Goal: Task Accomplishment & Management: Manage account settings

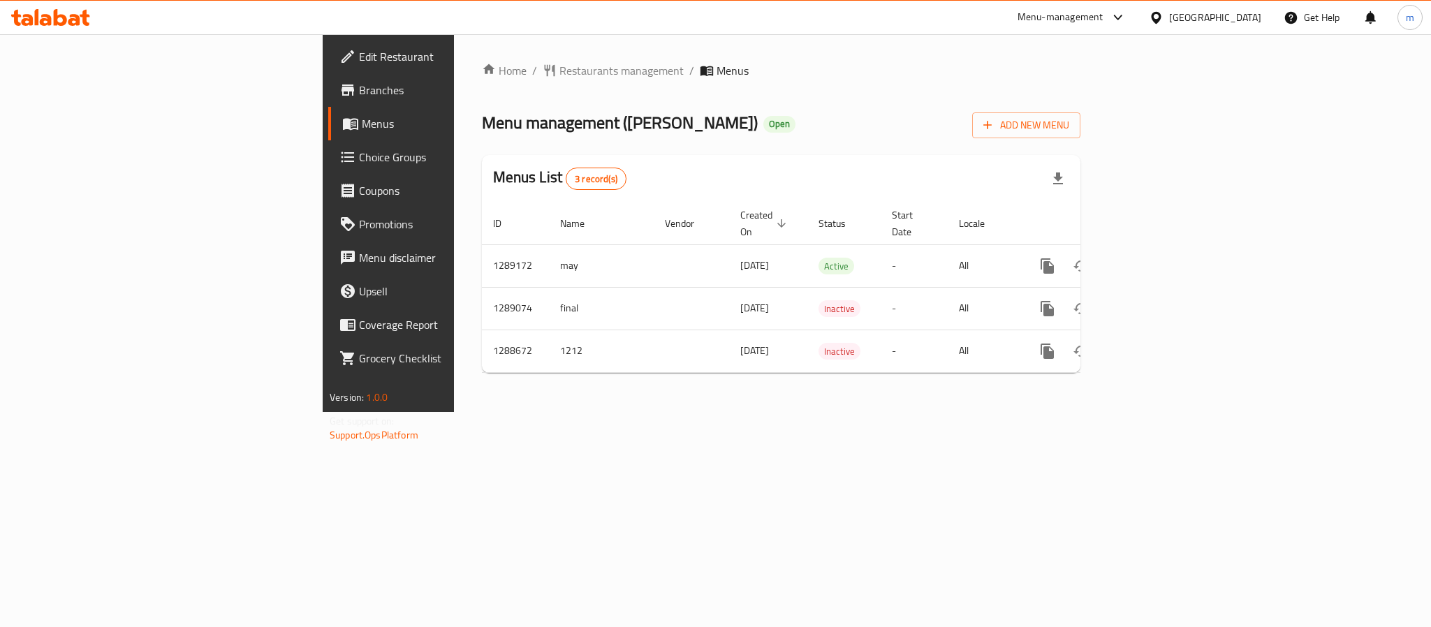
click at [1232, 20] on div "[GEOGRAPHIC_DATA]" at bounding box center [1215, 17] width 92 height 15
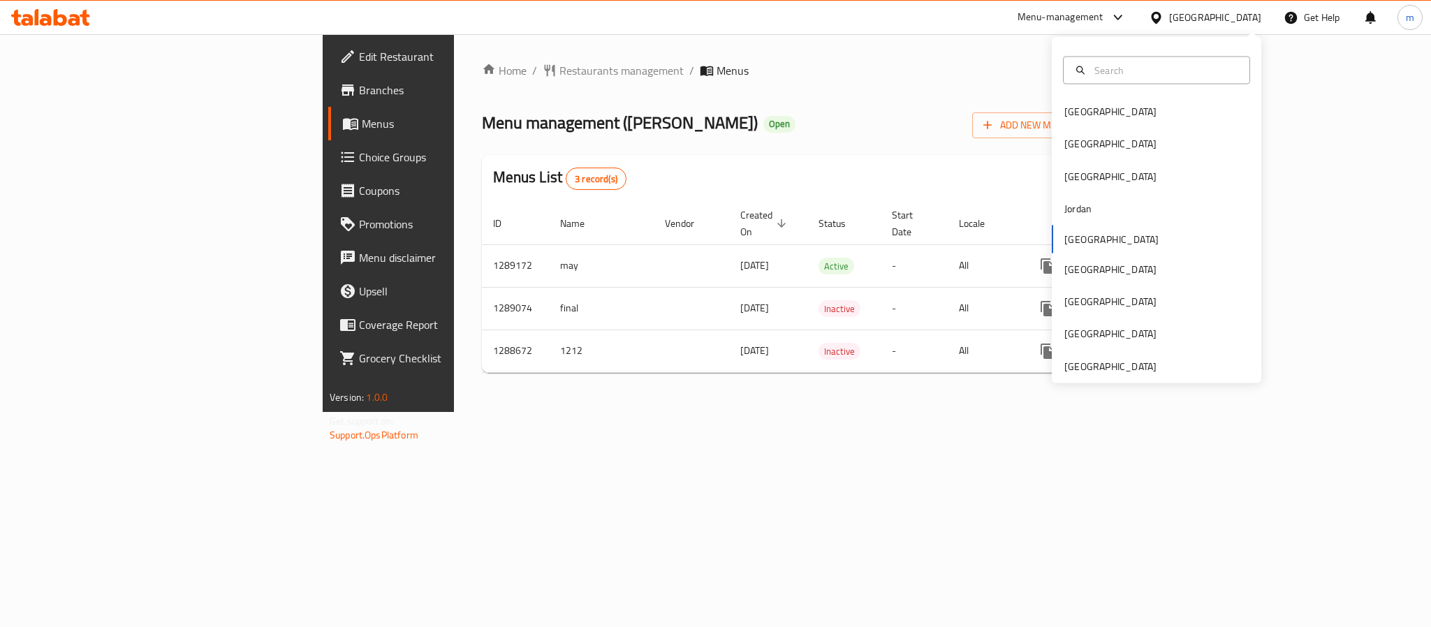
click at [1091, 378] on div "[GEOGRAPHIC_DATA] [GEOGRAPHIC_DATA] [GEOGRAPHIC_DATA] [GEOGRAPHIC_DATA] [GEOGRA…" at bounding box center [1156, 210] width 209 height 346
click at [1092, 376] on div "[GEOGRAPHIC_DATA] [GEOGRAPHIC_DATA] [GEOGRAPHIC_DATA] [GEOGRAPHIC_DATA] [GEOGRA…" at bounding box center [1156, 210] width 209 height 346
click at [1094, 365] on div "[GEOGRAPHIC_DATA]" at bounding box center [1110, 365] width 92 height 15
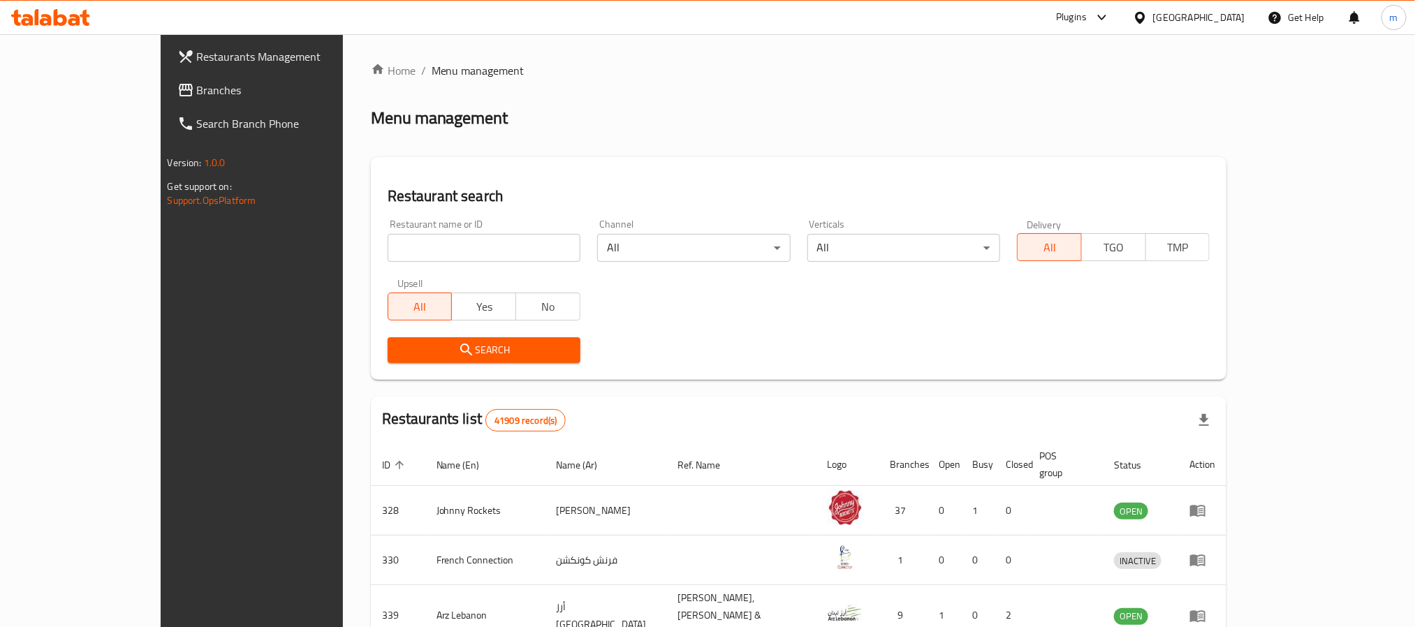
click at [197, 91] on span "Branches" at bounding box center [291, 90] width 189 height 17
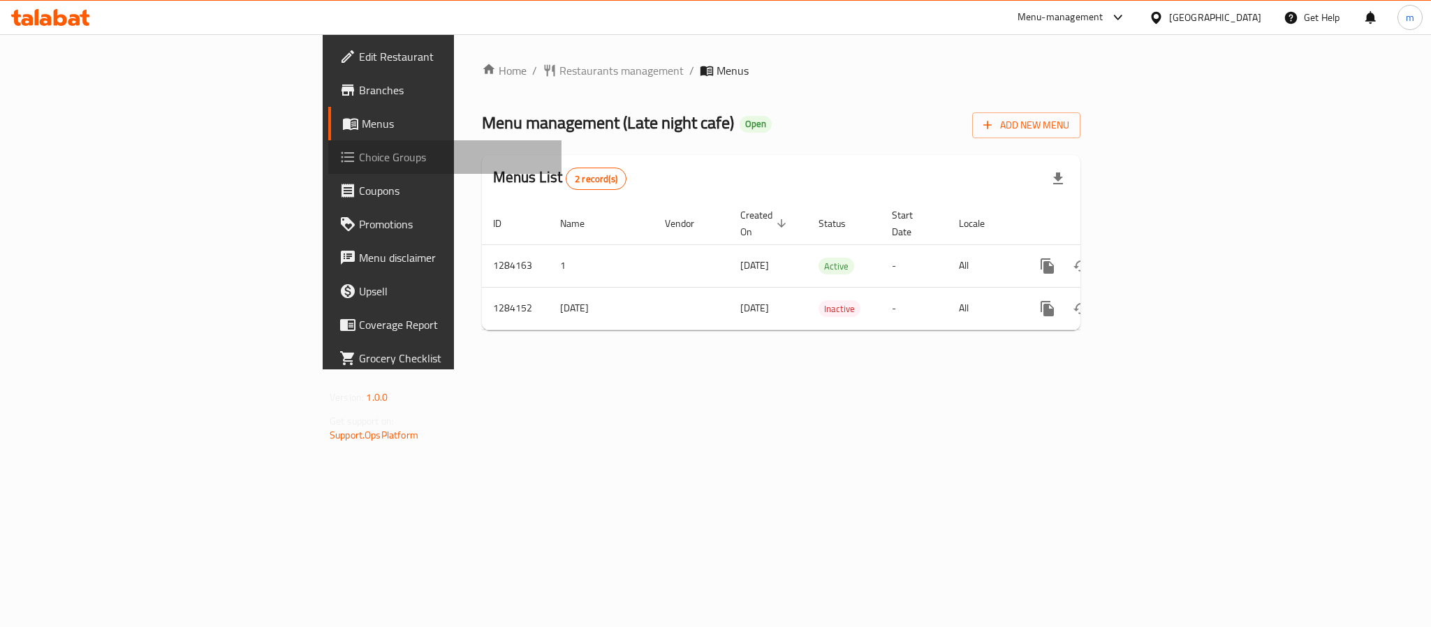
click at [359, 154] on span "Choice Groups" at bounding box center [454, 157] width 191 height 17
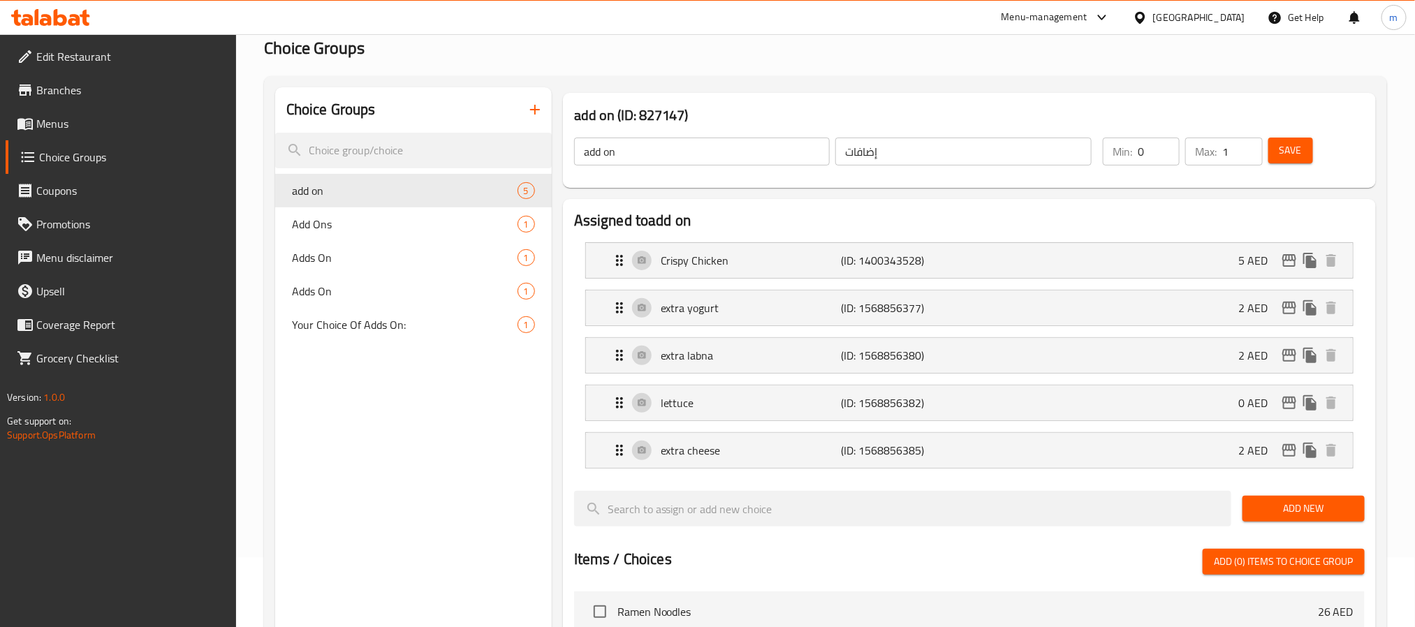
scroll to position [105, 0]
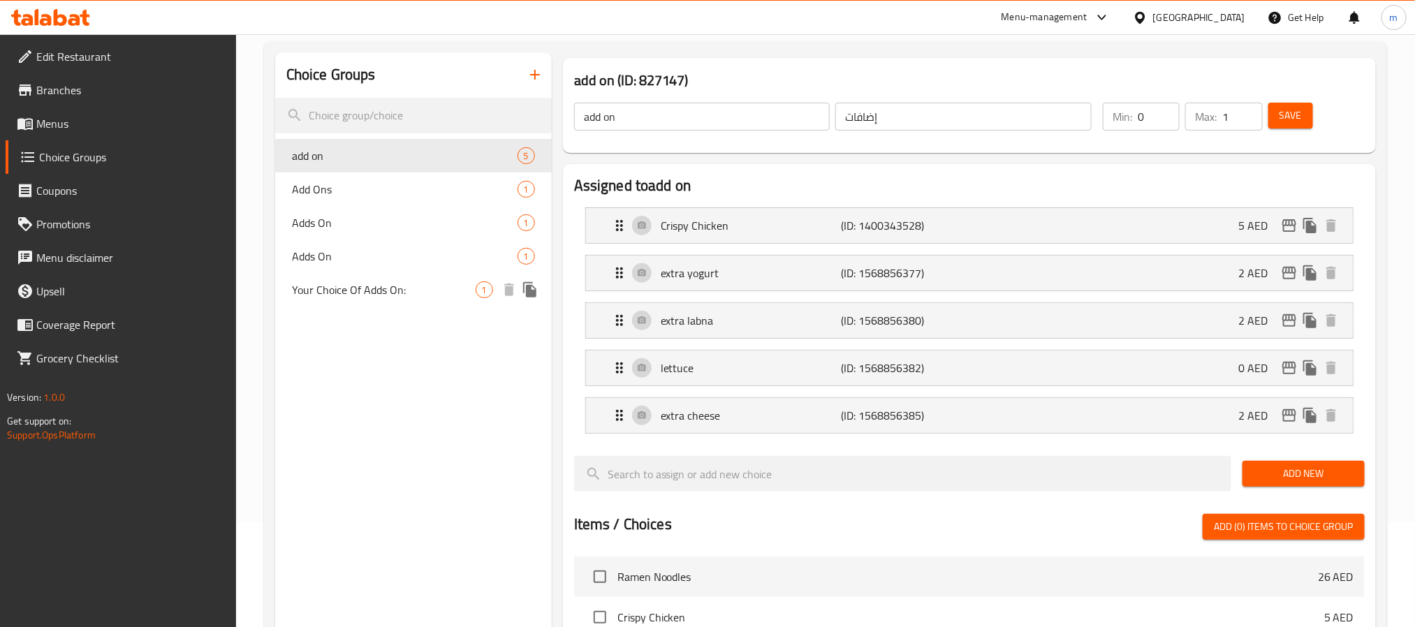
click at [369, 281] on span "Your Choice Of Adds On:" at bounding box center [384, 289] width 184 height 17
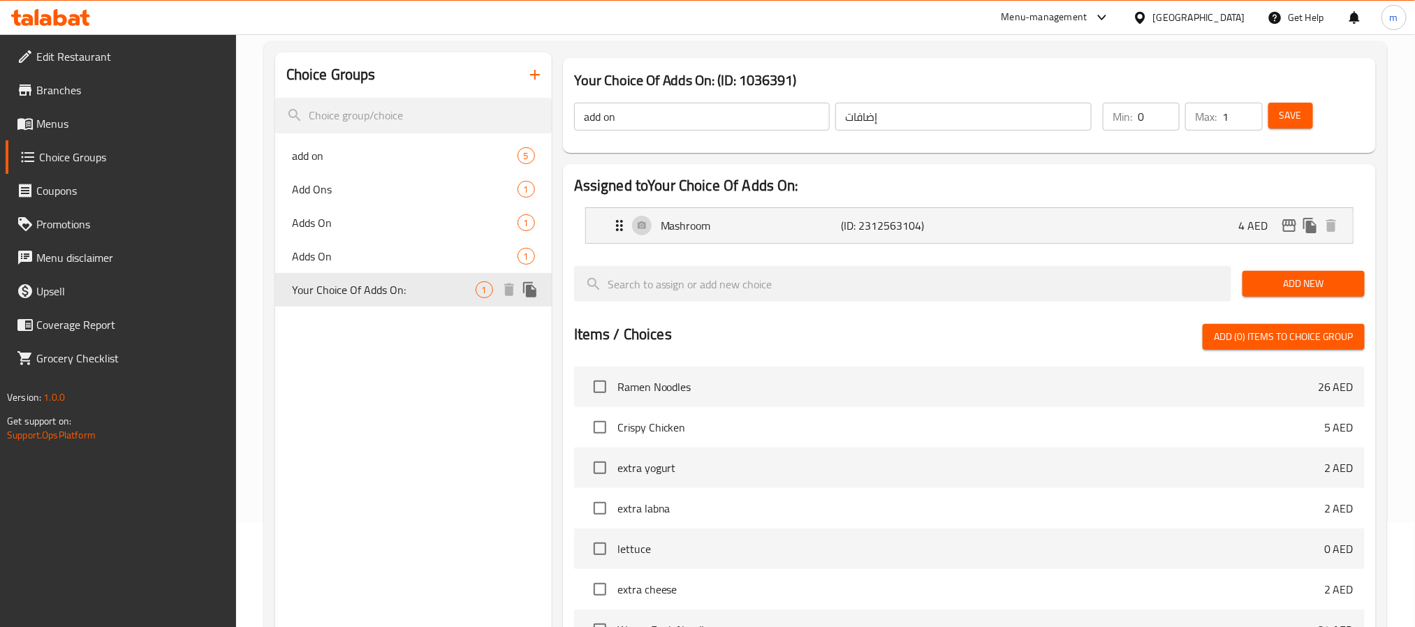
type input "Your Choice Of Adds On:"
type input "اختيارك من إضافات:"
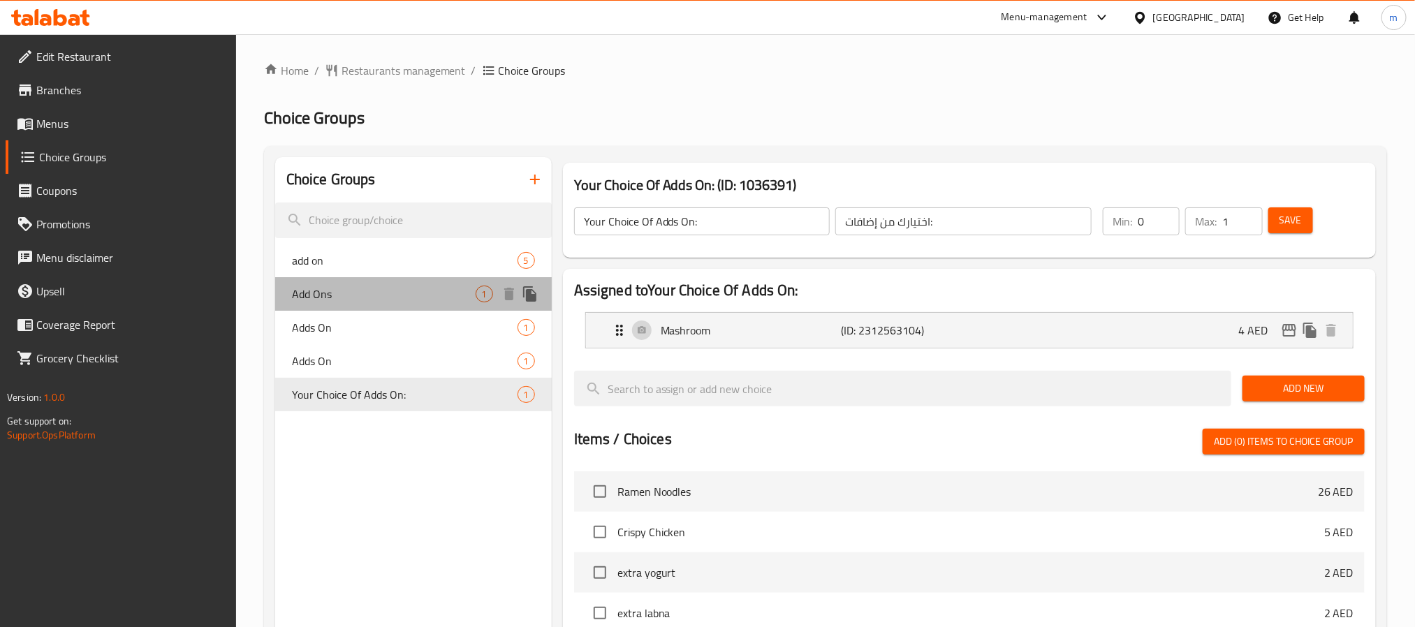
click at [407, 293] on span "Add Ons" at bounding box center [384, 294] width 184 height 17
type input "Add Ons"
type input "الإضافات"
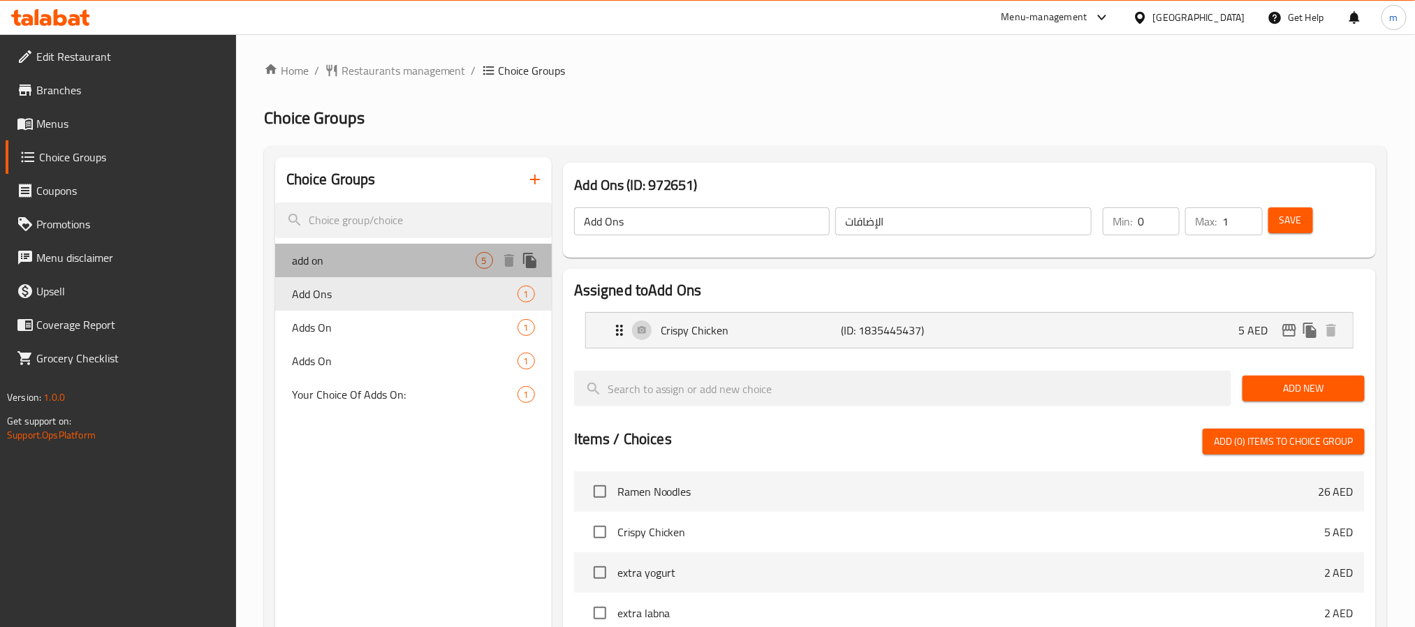
click at [332, 252] on span "add on" at bounding box center [384, 260] width 184 height 17
type input "add on"
type input "إضافات"
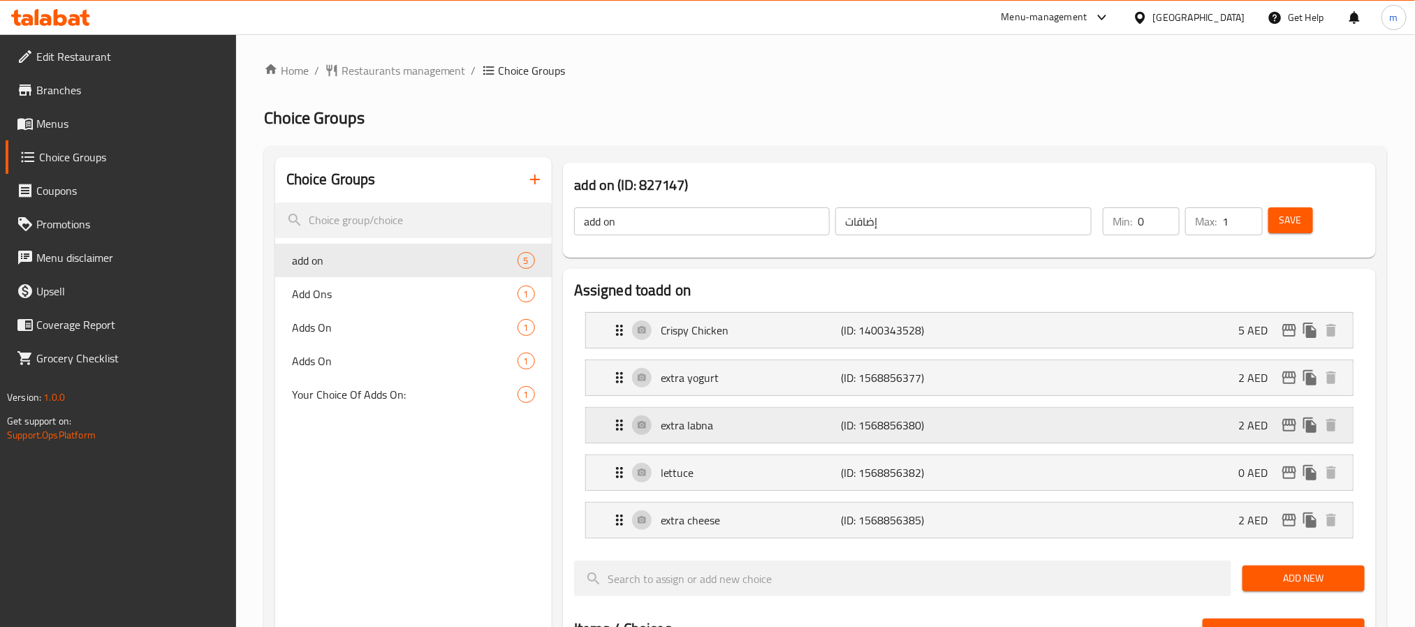
click at [623, 423] on icon "Expand" at bounding box center [619, 425] width 17 height 17
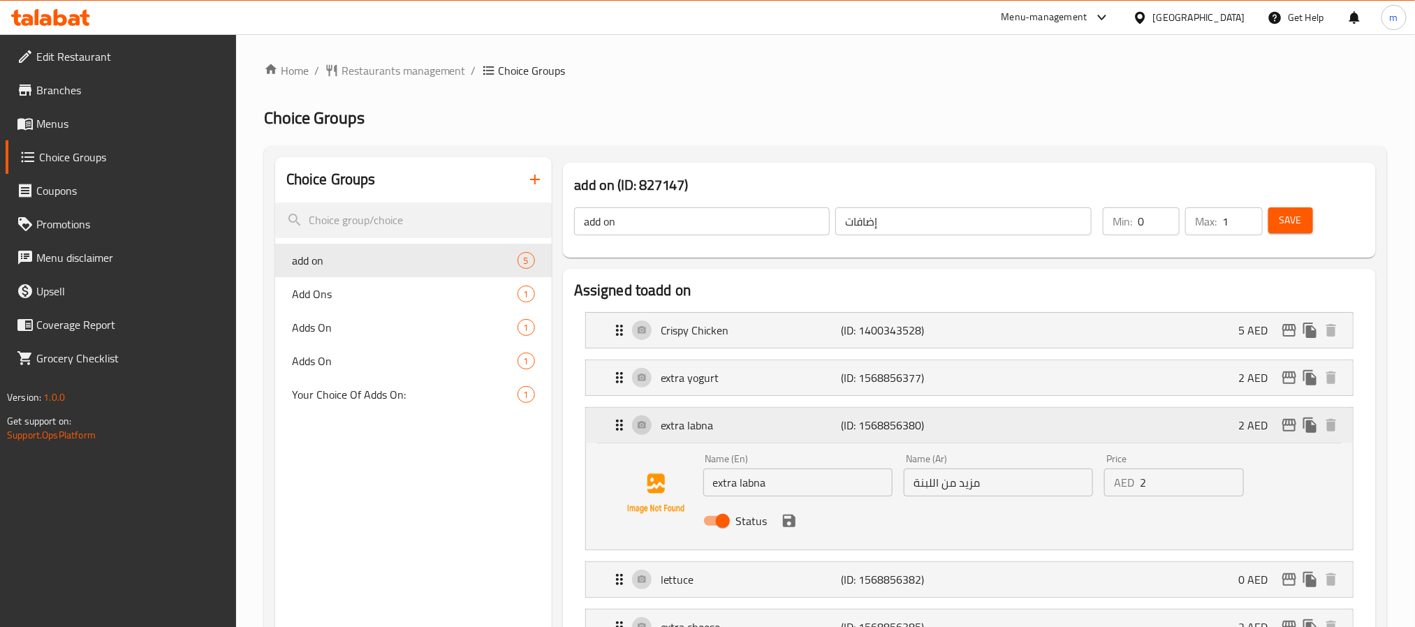
click at [623, 423] on icon "Expand" at bounding box center [619, 425] width 17 height 17
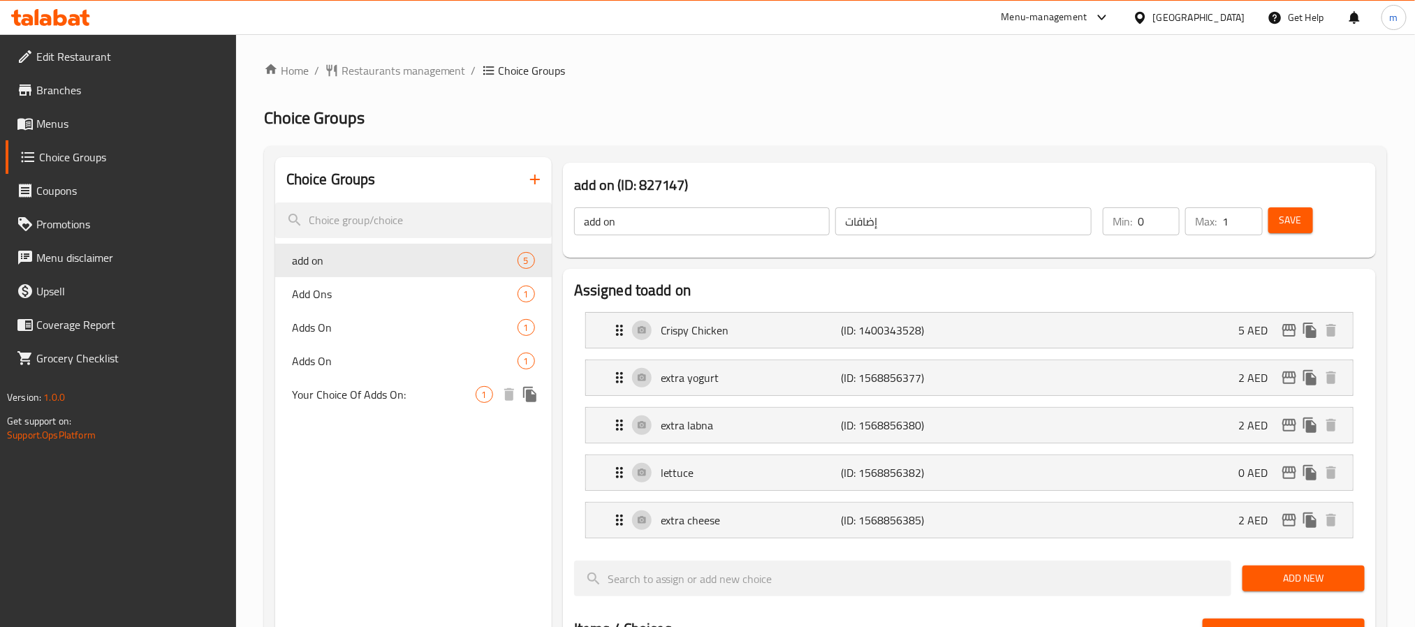
click at [323, 390] on span "Your Choice Of Adds On:" at bounding box center [384, 394] width 184 height 17
type input "Your Choice Of Adds On:"
type input "اختيارك من إضافات:"
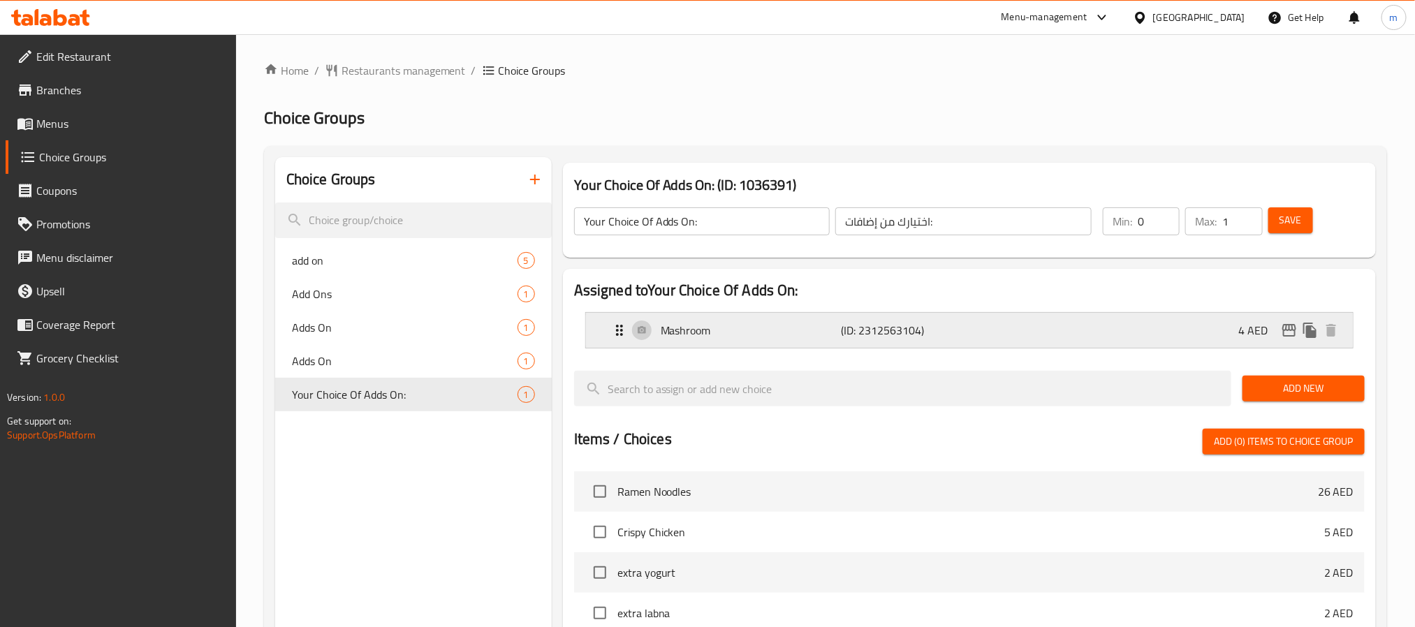
click at [619, 327] on icon "Expand" at bounding box center [619, 330] width 17 height 17
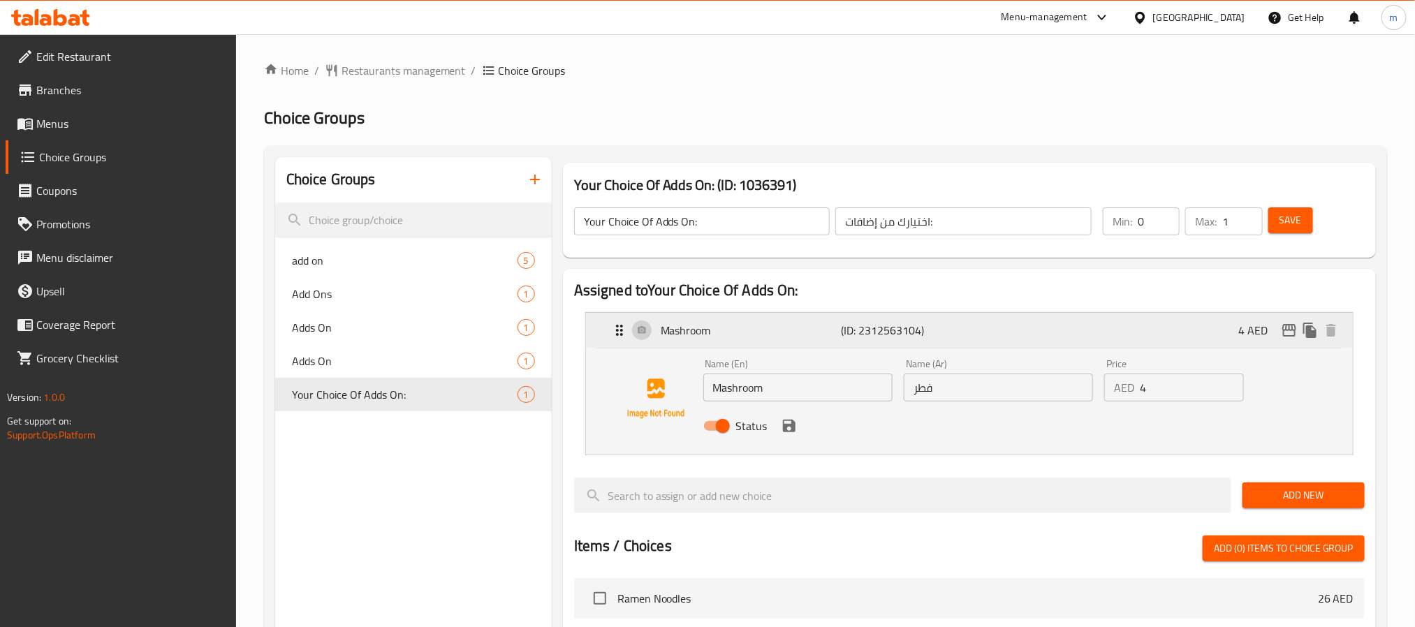
click at [611, 332] on icon "Expand" at bounding box center [619, 330] width 17 height 17
